Goal: Information Seeking & Learning: Learn about a topic

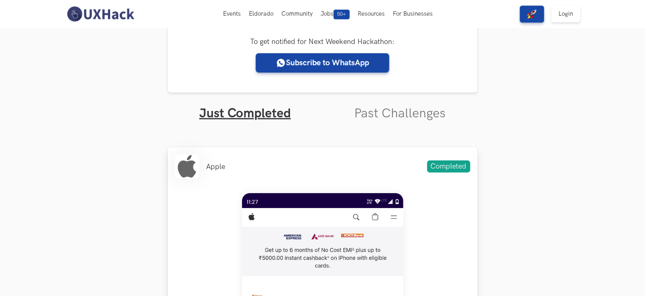
scroll to position [136, 0]
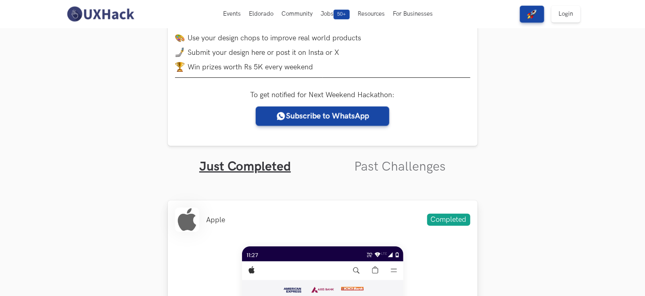
click at [381, 221] on div "Apple Completed" at bounding box center [322, 220] width 295 height 24
drag, startPoint x: 194, startPoint y: 220, endPoint x: 215, endPoint y: 219, distance: 21.4
click at [215, 219] on ul "Apple" at bounding box center [200, 220] width 50 height 24
click at [215, 219] on li "Apple" at bounding box center [215, 220] width 19 height 8
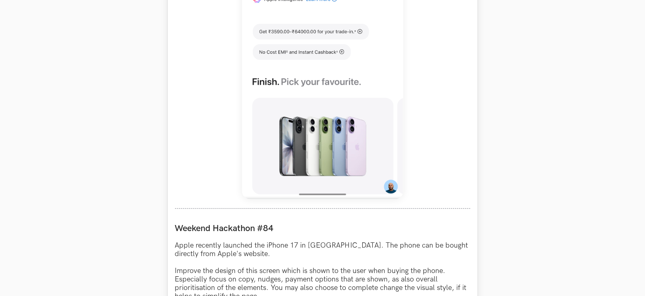
scroll to position [542, 0]
click at [274, 222] on div "Weekend Hackathon #84 Apple recently launched the iPhone 17 in India. The phone…" at bounding box center [322, 275] width 295 height 118
click at [344, 196] on img at bounding box center [322, 20] width 161 height 358
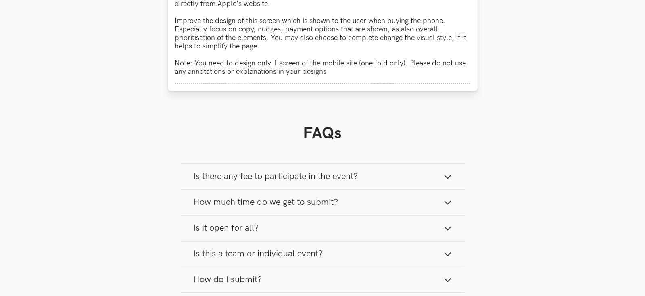
scroll to position [794, 0]
click at [398, 169] on button "Is there any fee to participate in the event?" at bounding box center [323, 175] width 284 height 25
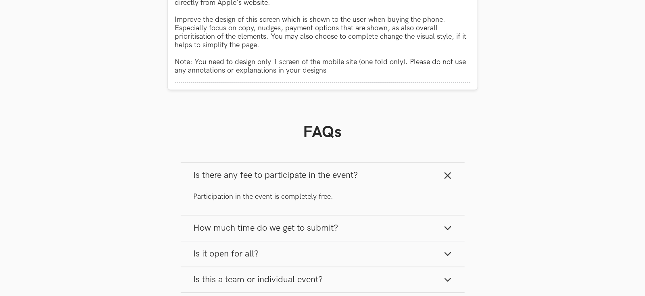
click at [398, 169] on button "Is there any fee to participate in the event?" at bounding box center [323, 175] width 284 height 25
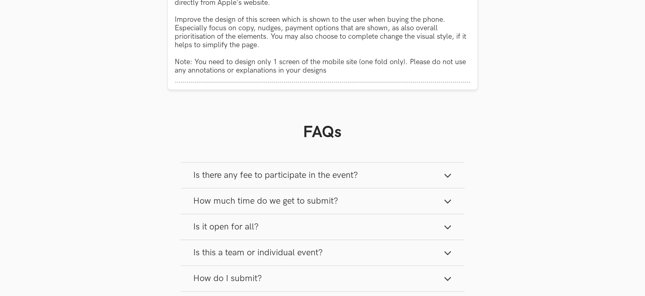
click at [385, 198] on button "How much time do we get to submit?" at bounding box center [323, 200] width 284 height 25
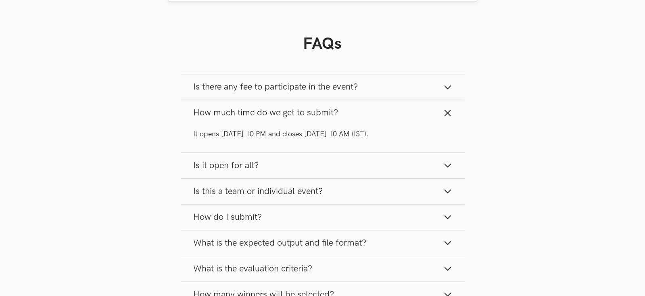
scroll to position [883, 0]
click at [423, 162] on button "Is it open for all?" at bounding box center [323, 164] width 284 height 25
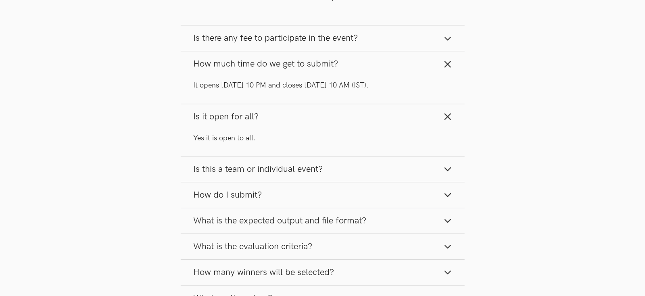
scroll to position [931, 0]
click at [423, 162] on button "Is this a team or individual event?" at bounding box center [323, 168] width 284 height 25
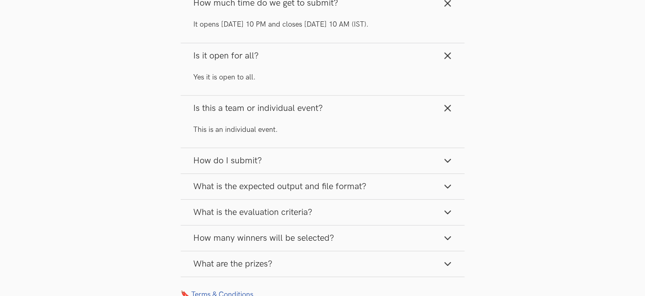
scroll to position [992, 0]
click at [395, 254] on button "What are the prizes?" at bounding box center [323, 262] width 284 height 25
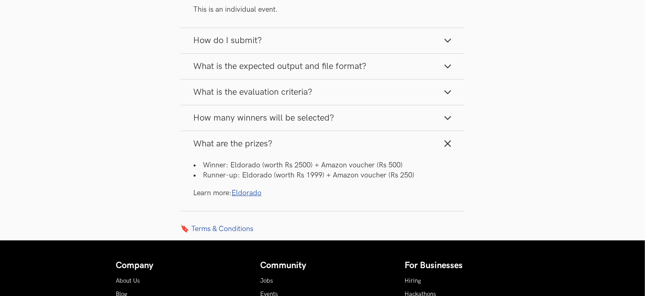
scroll to position [1114, 0]
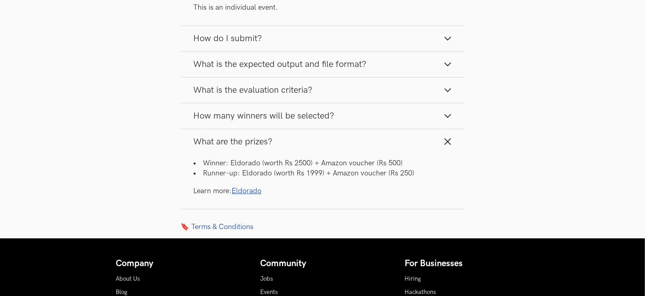
click at [256, 160] on li "Winner: Eldorado (worth Rs 2500) + Amazon voucher (Rs 500)" at bounding box center [323, 163] width 258 height 10
click at [244, 191] on link "Eldorado" at bounding box center [247, 191] width 30 height 8
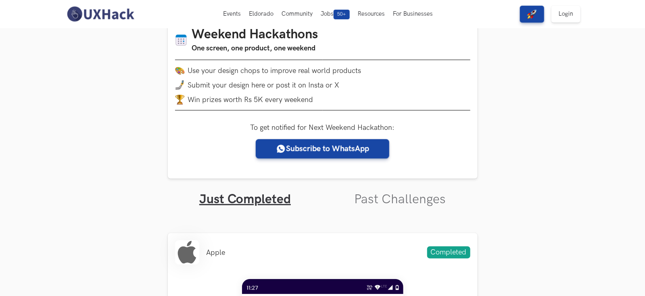
scroll to position [0, 0]
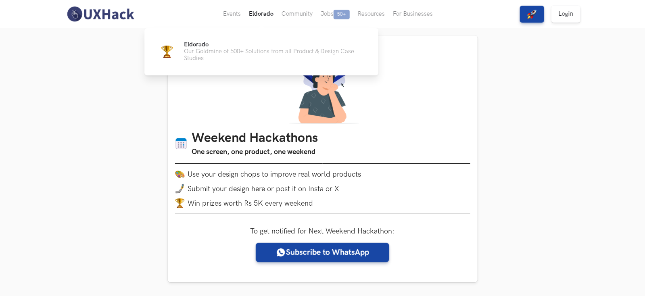
click at [259, 12] on button "Eldorado" at bounding box center [261, 14] width 33 height 28
click at [264, 16] on button "Eldorado" at bounding box center [261, 14] width 33 height 28
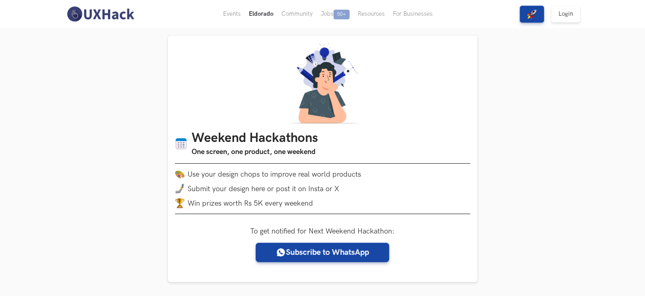
click at [264, 16] on button "Eldorado" at bounding box center [261, 14] width 33 height 28
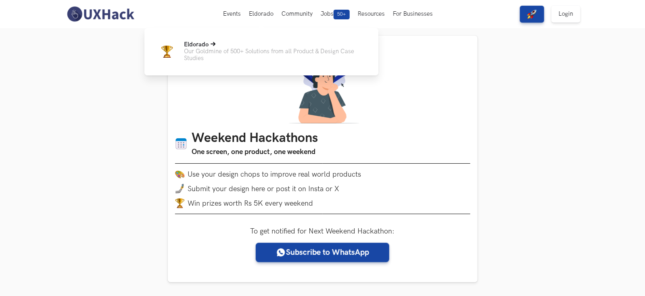
click at [243, 42] on p "Eldorado" at bounding box center [274, 44] width 181 height 7
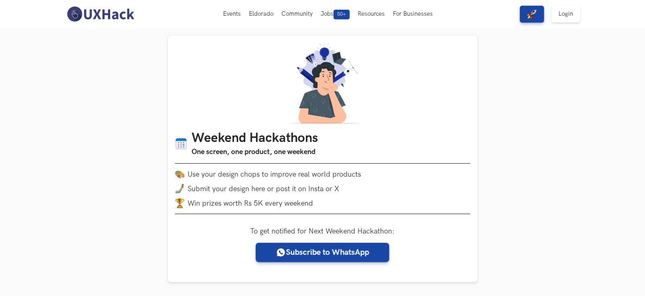
drag, startPoint x: 0, startPoint y: 0, endPoint x: 110, endPoint y: 14, distance: 111.4
click at [110, 14] on img at bounding box center [101, 14] width 72 height 17
